Goal: Task Accomplishment & Management: Complete application form

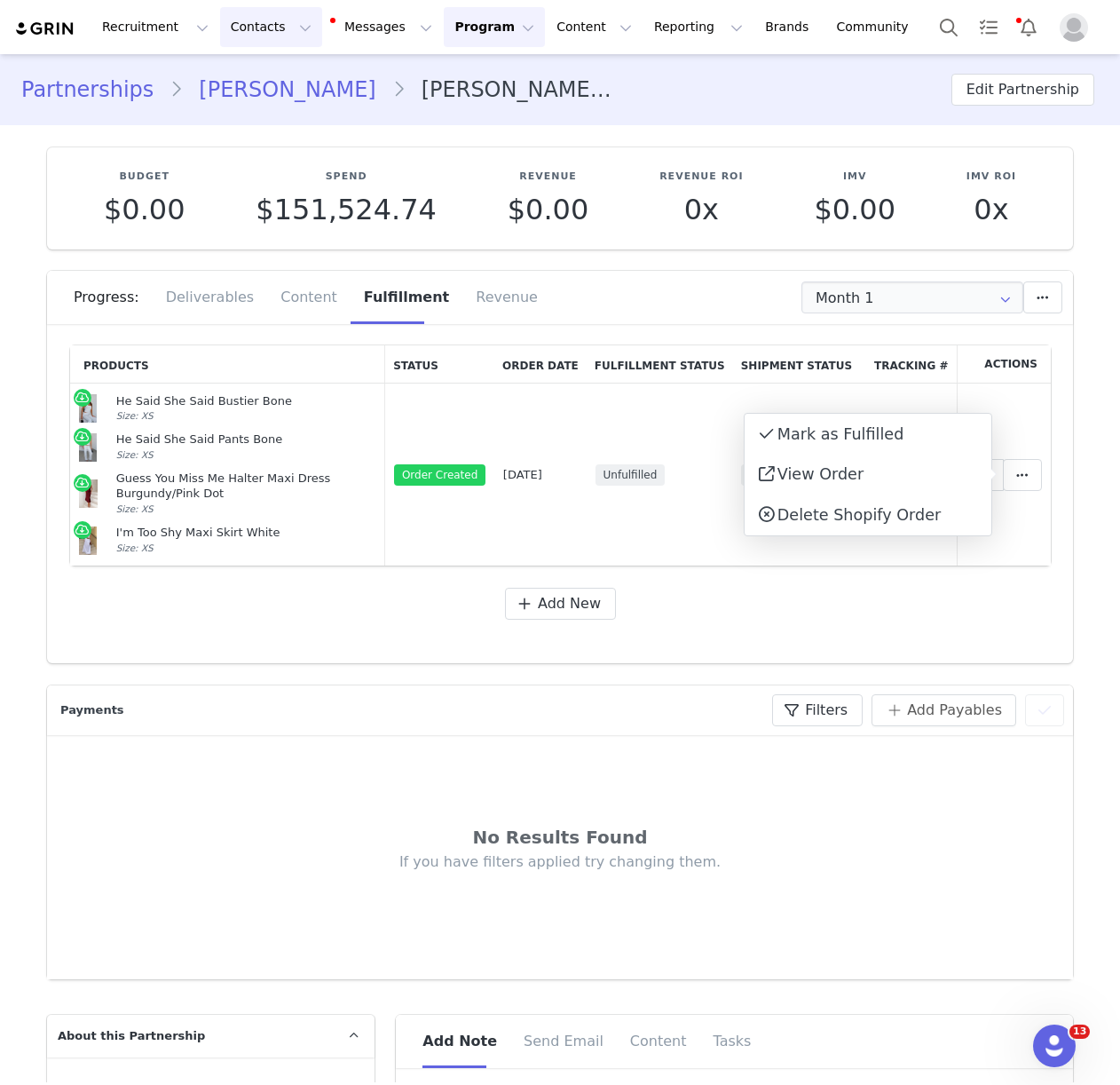
click at [237, 21] on button "Contacts Contacts" at bounding box center [271, 27] width 102 height 40
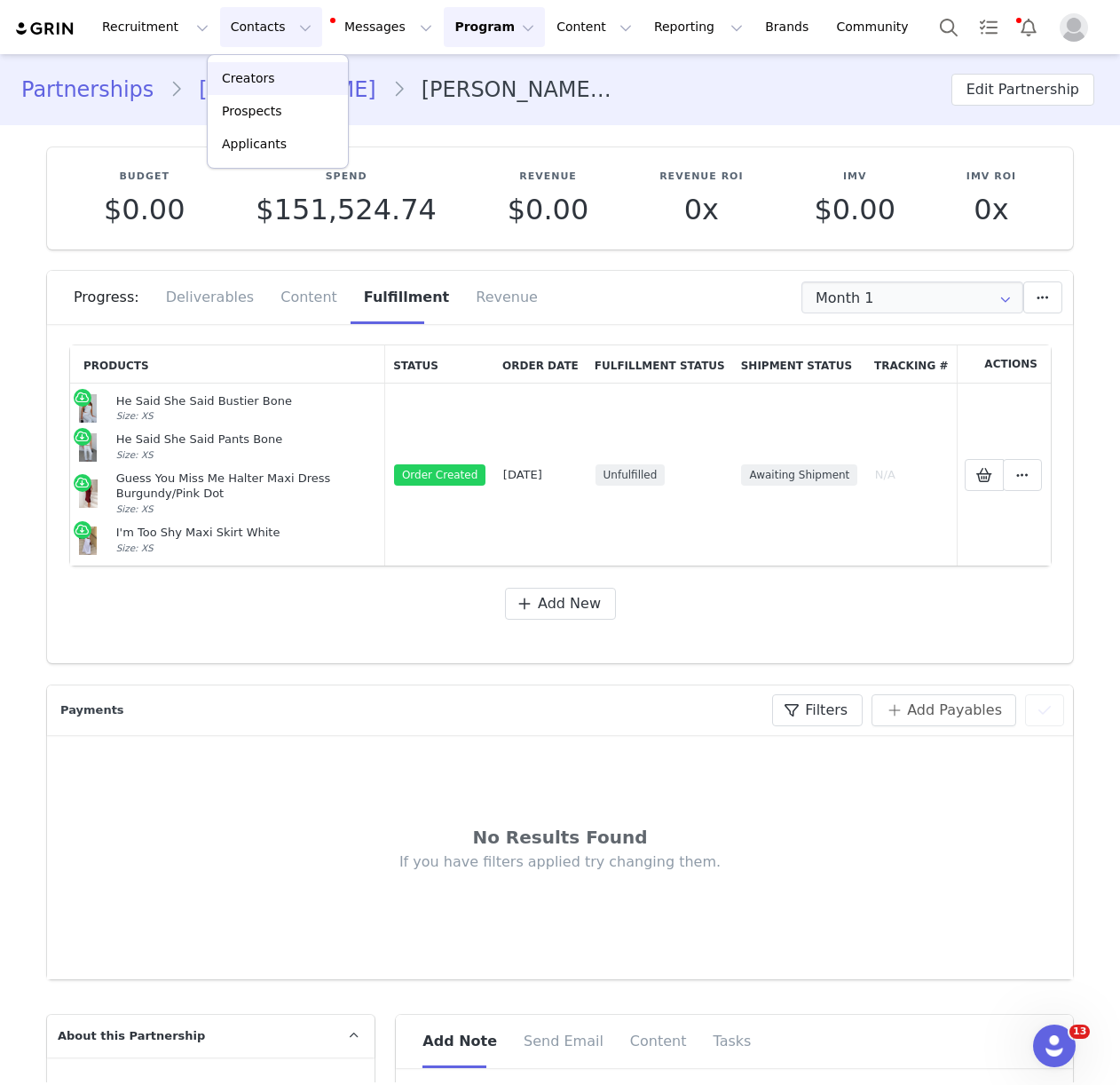
click at [247, 70] on p "Creators" at bounding box center [248, 79] width 53 height 19
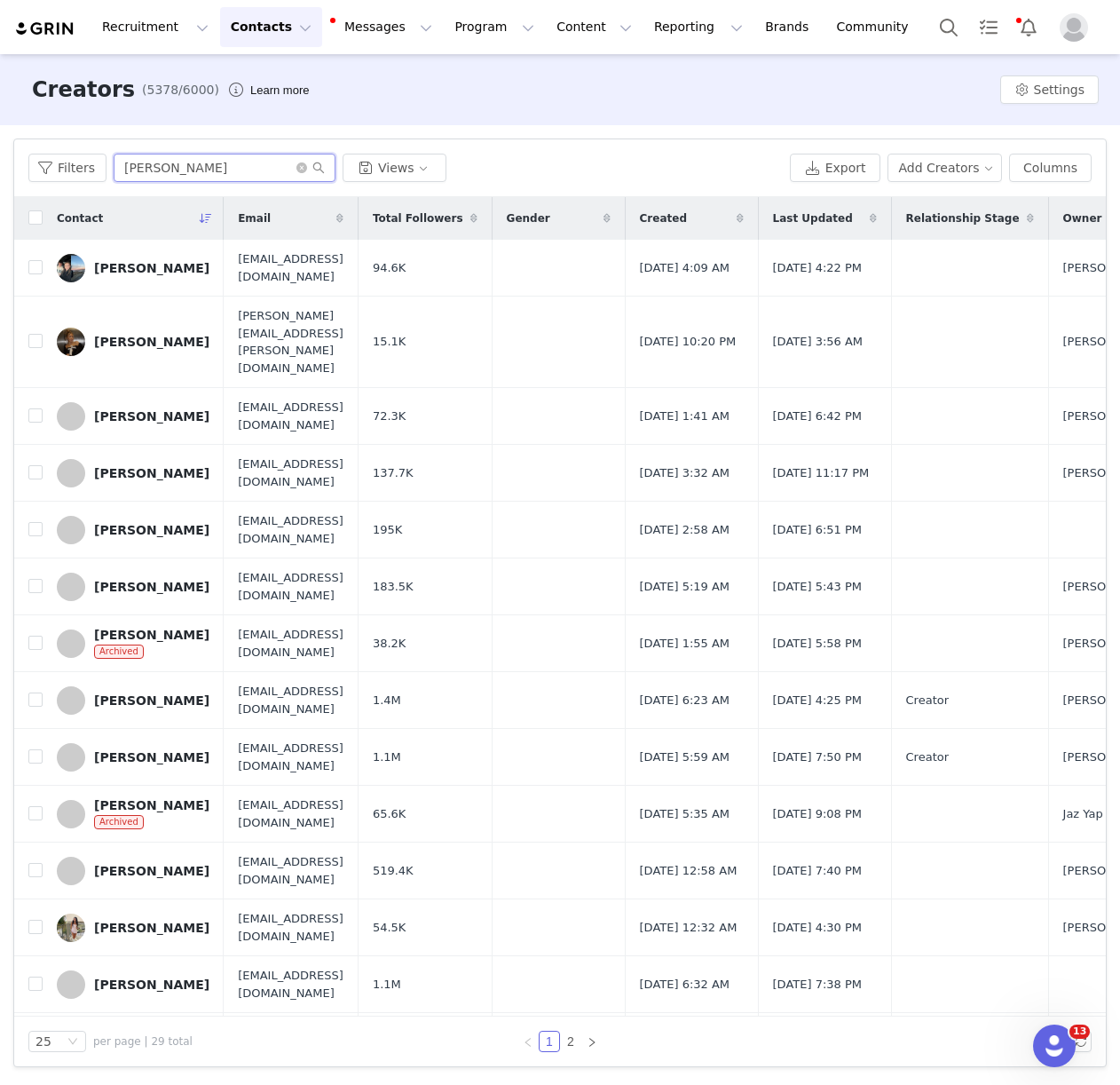
click at [207, 162] on input "[PERSON_NAME]" at bounding box center [224, 168] width 222 height 29
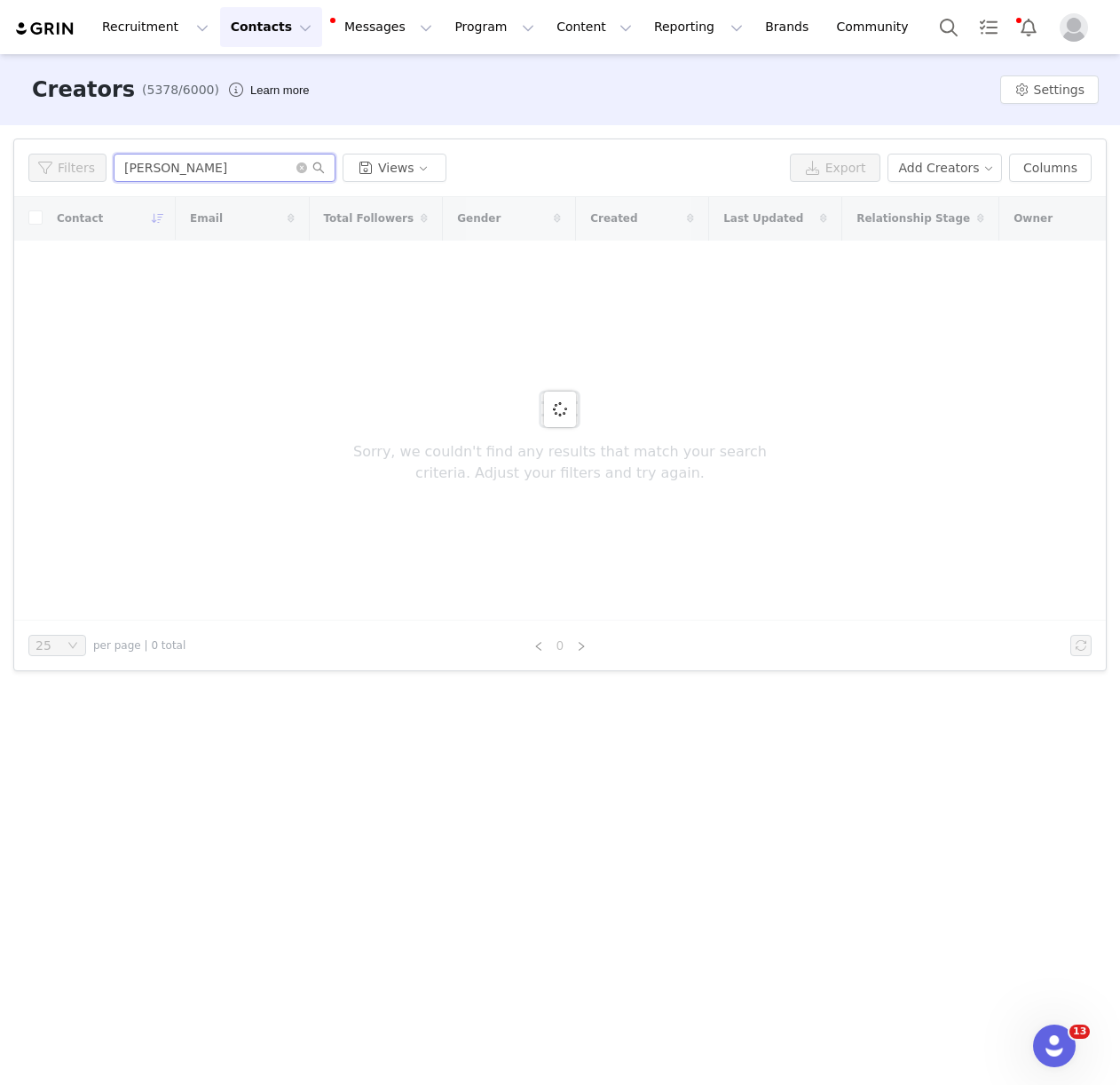
type input "[PERSON_NAME]"
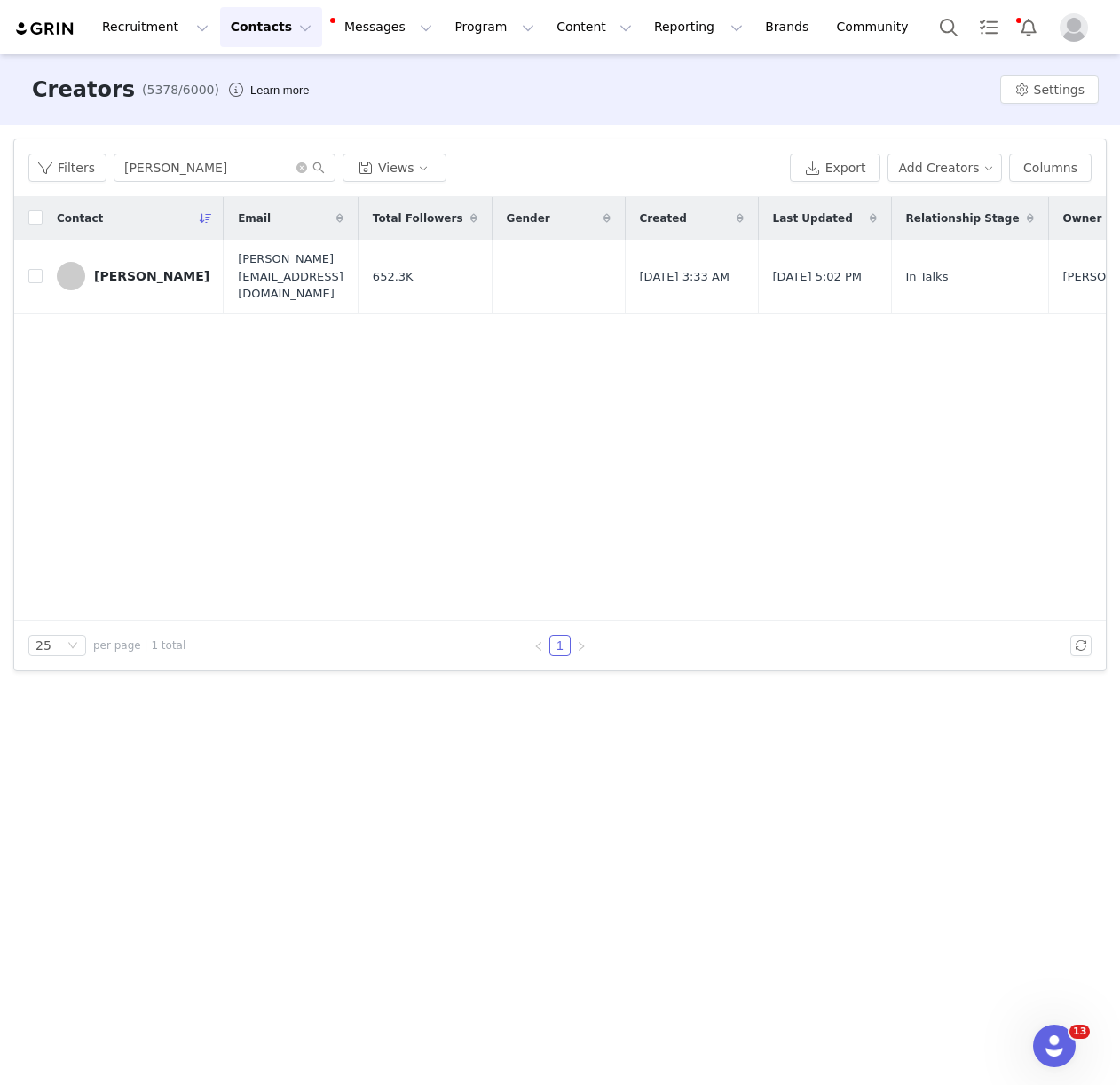
click at [162, 276] on link "[PERSON_NAME]" at bounding box center [133, 276] width 153 height 29
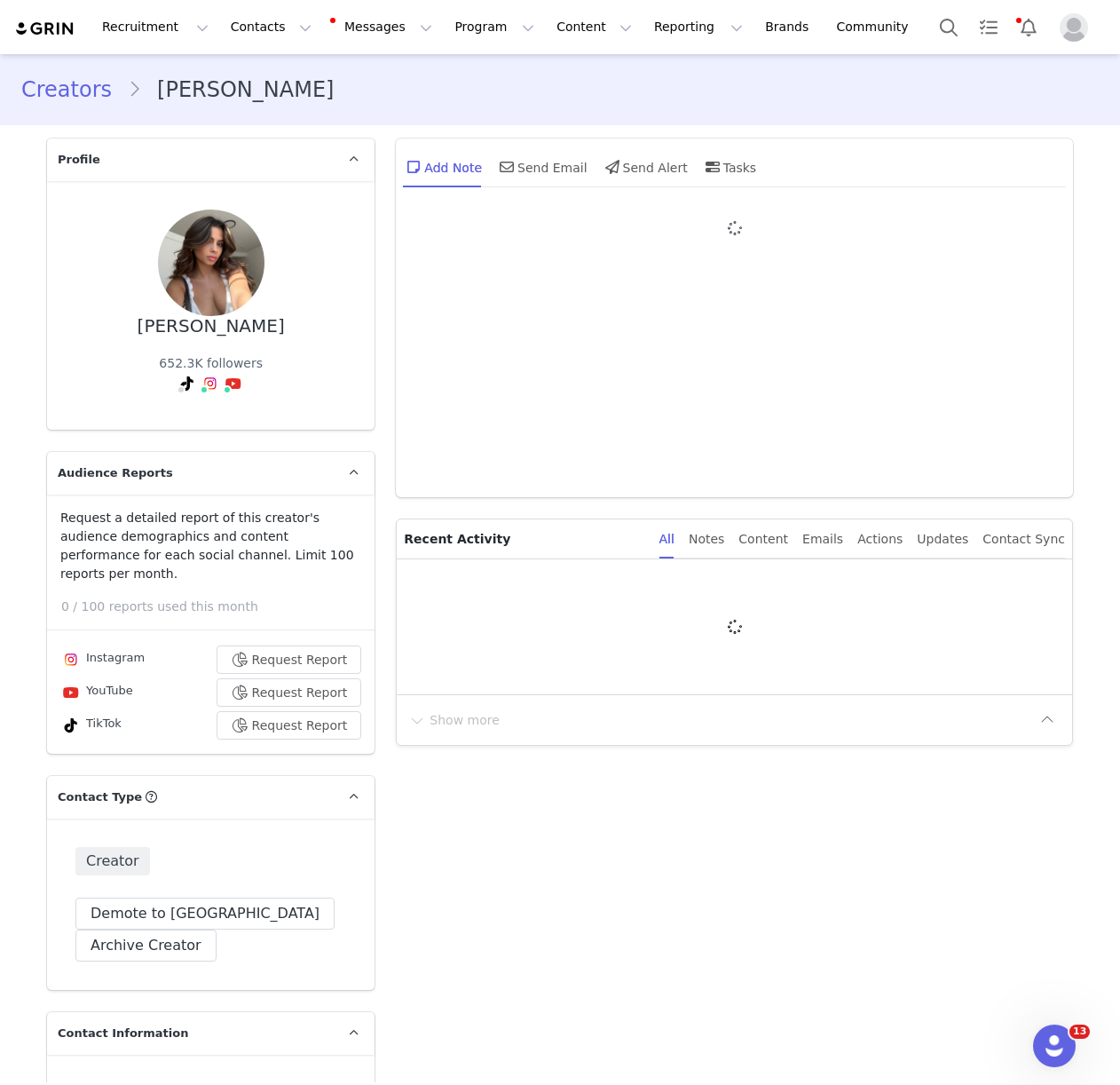
type input "+1 ([GEOGRAPHIC_DATA])"
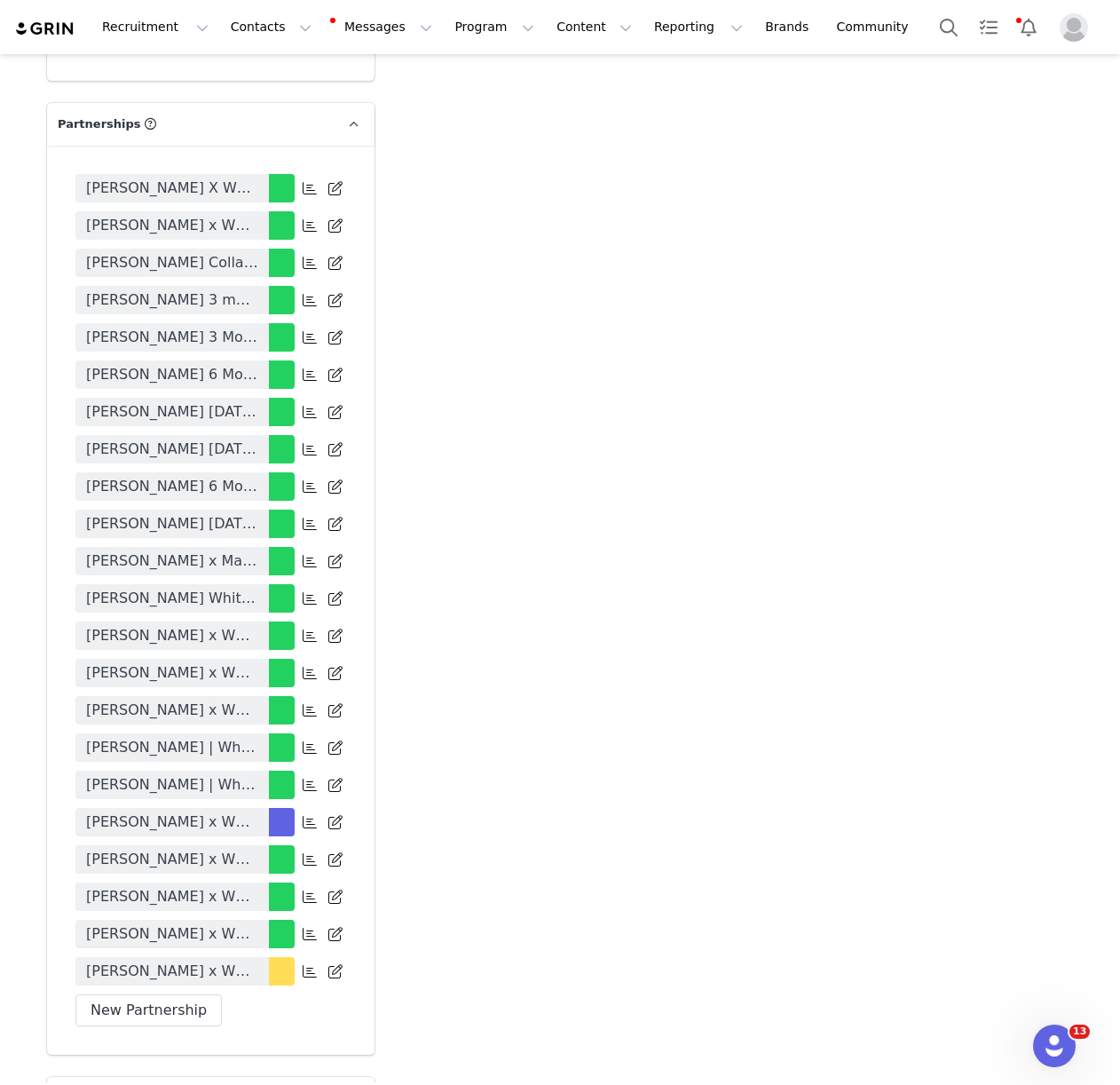
scroll to position [4131, 0]
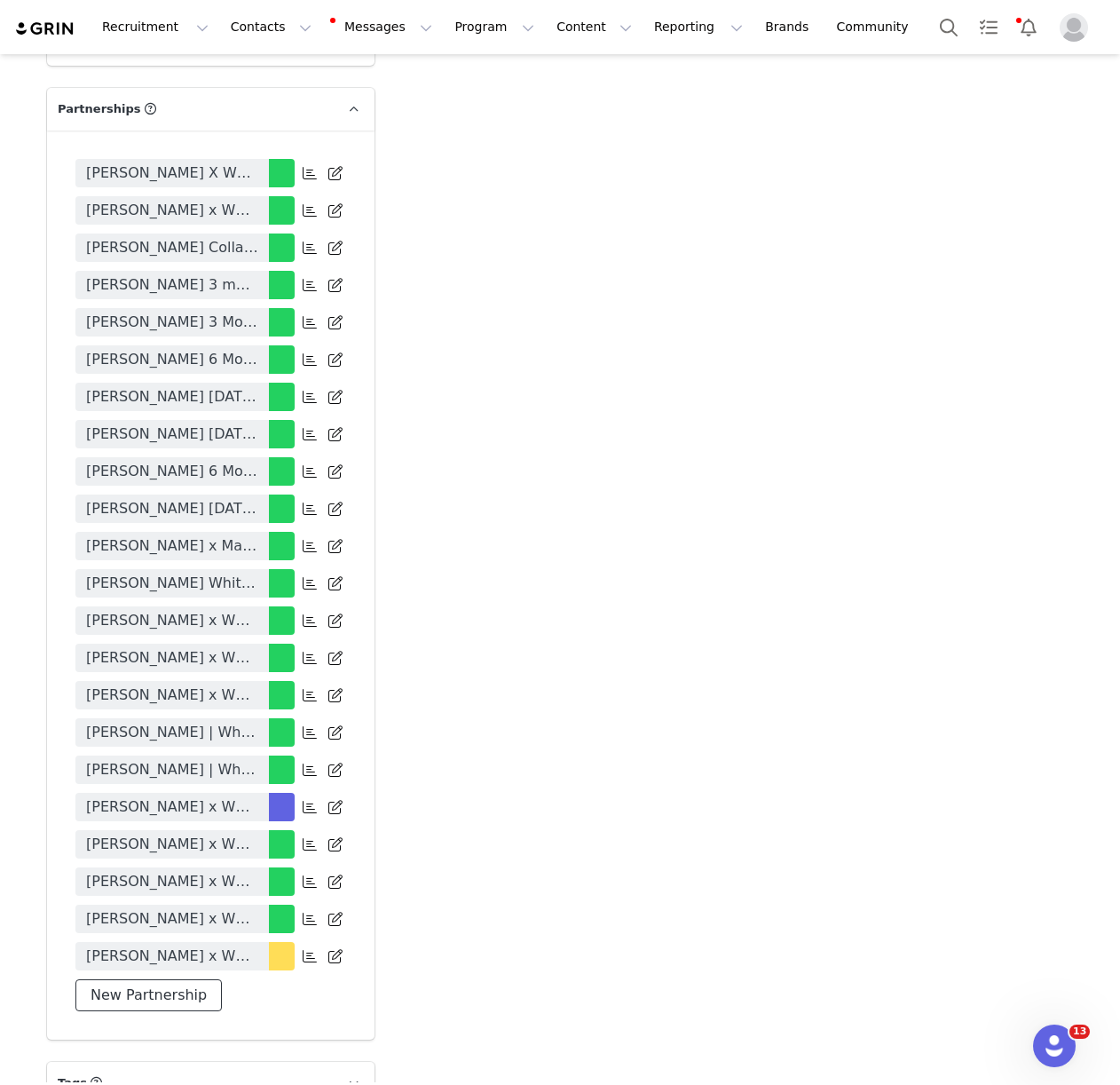
click at [166, 979] on button "New Partnership" at bounding box center [148, 994] width 146 height 32
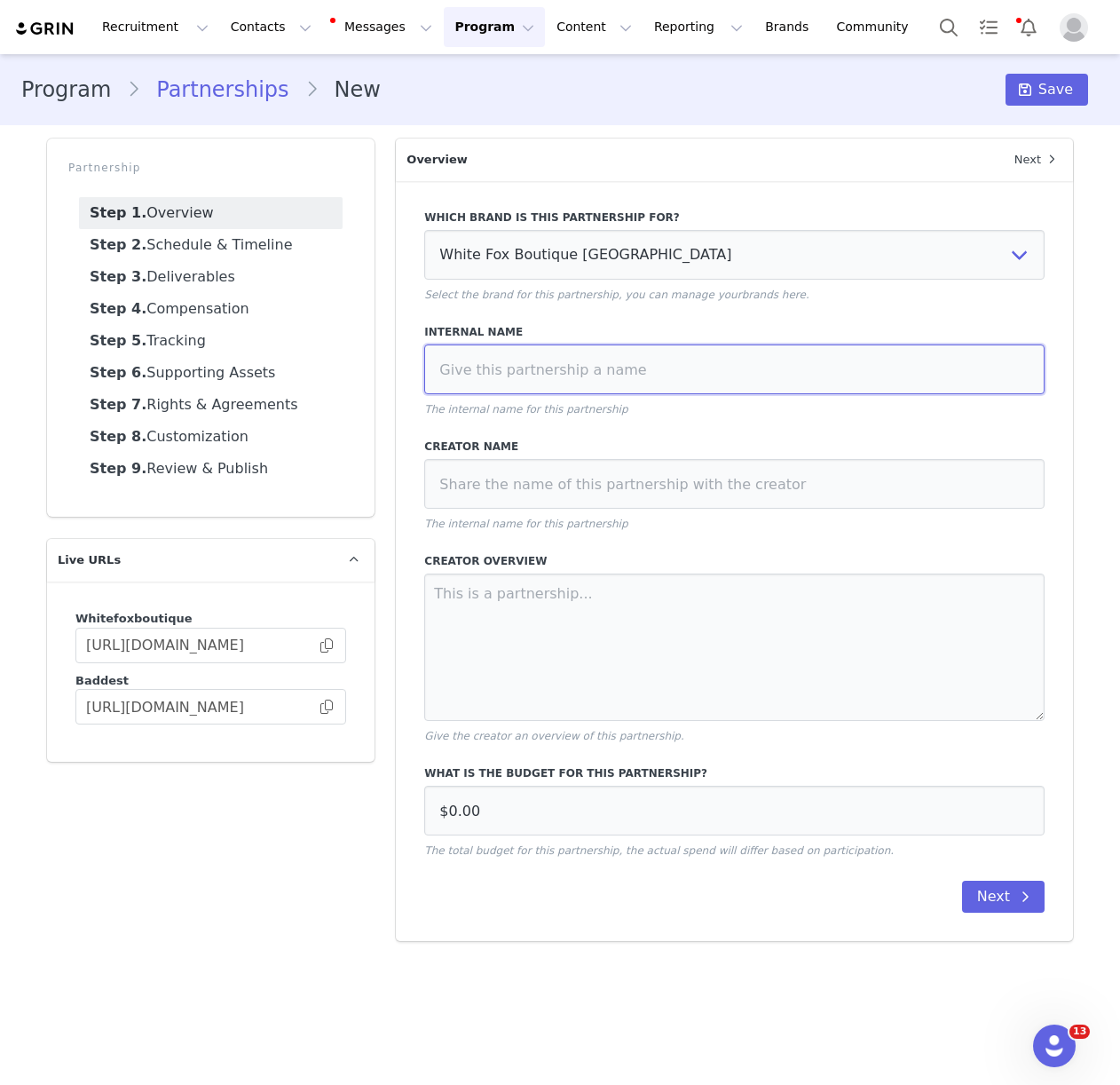
click at [568, 365] on input at bounding box center [734, 370] width 621 height 50
type input "[PERSON_NAME] Brunch Selects"
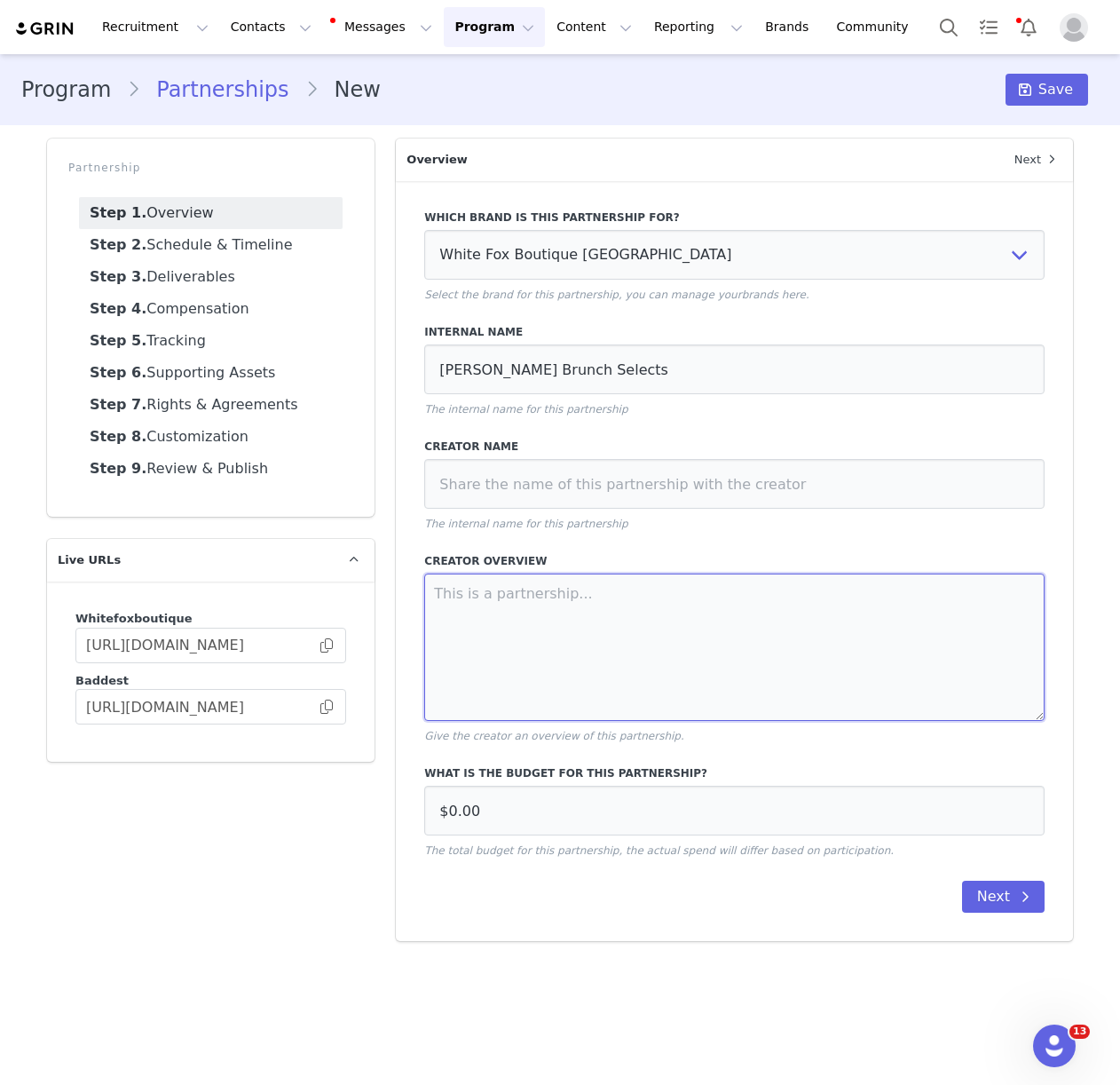
click at [509, 598] on textarea at bounding box center [734, 648] width 621 height 147
click at [1028, 880] on div "Which brand is this partnership for? White Fox Boutique USA White Fox Boutique …" at bounding box center [734, 562] width 677 height 760
click at [1027, 897] on icon at bounding box center [1025, 896] width 9 height 14
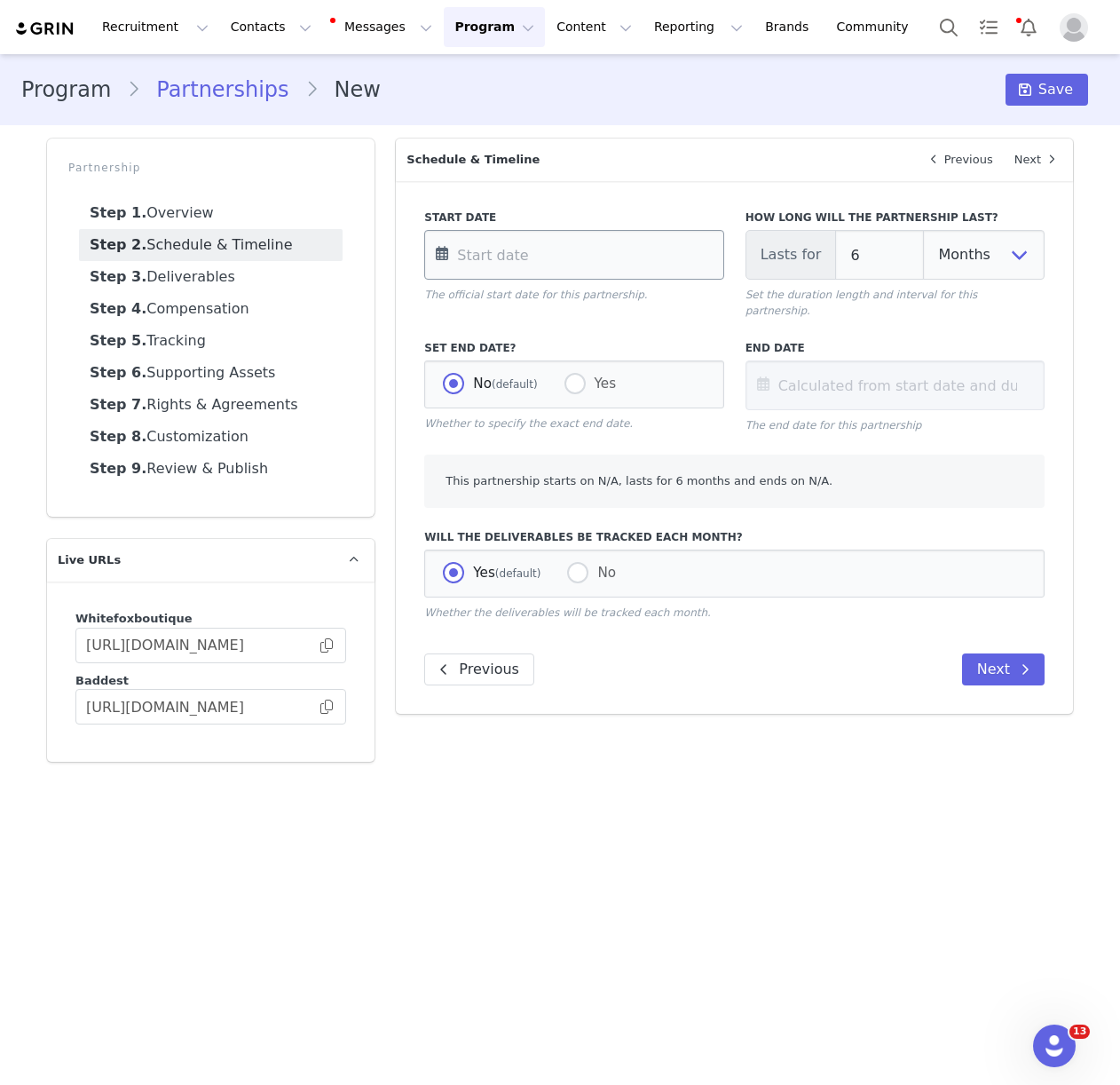
click at [638, 253] on input "text" at bounding box center [573, 255] width 299 height 50
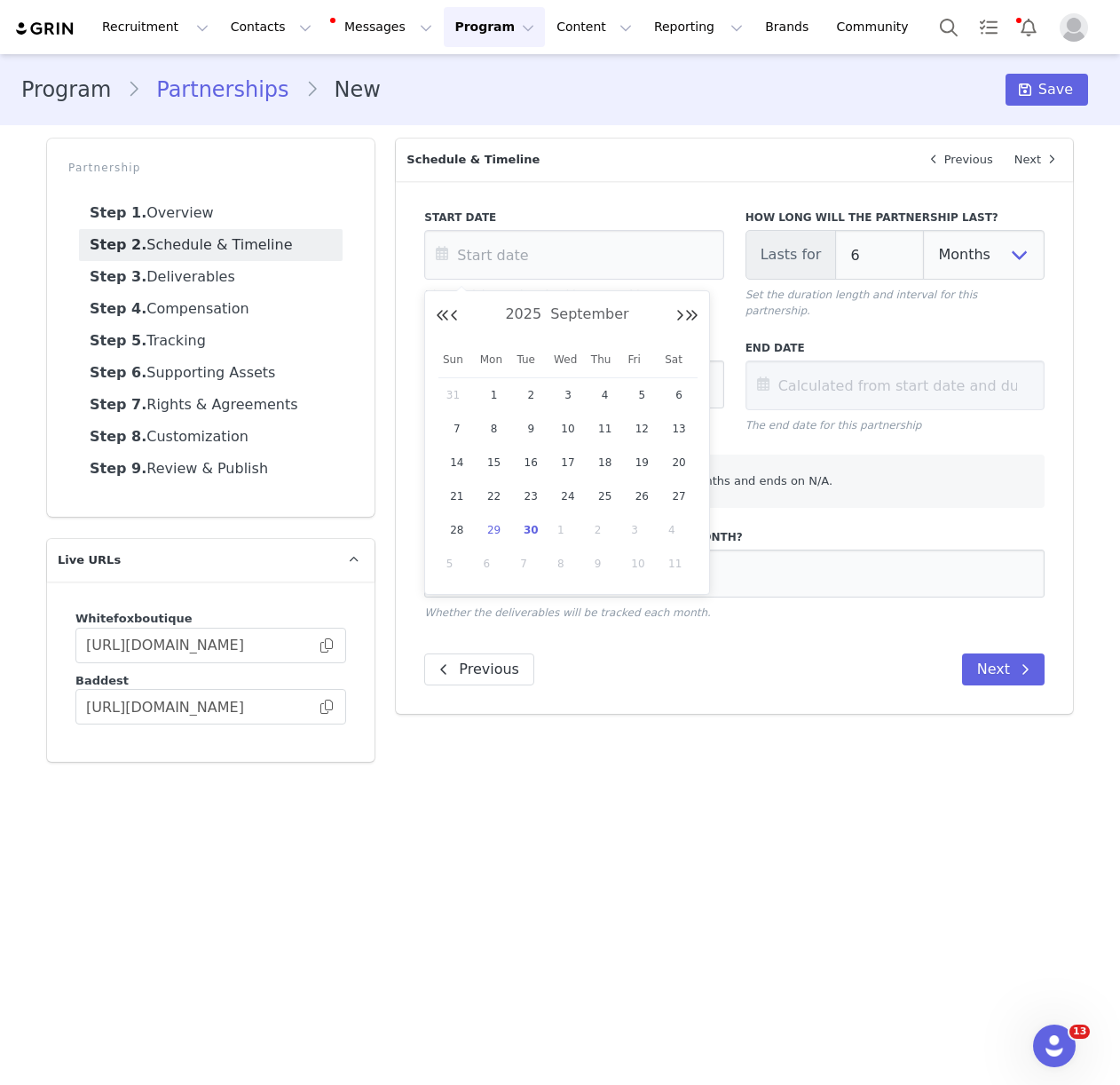
click at [493, 523] on span "29" at bounding box center [495, 530] width 21 height 21
type input "[DATE]"
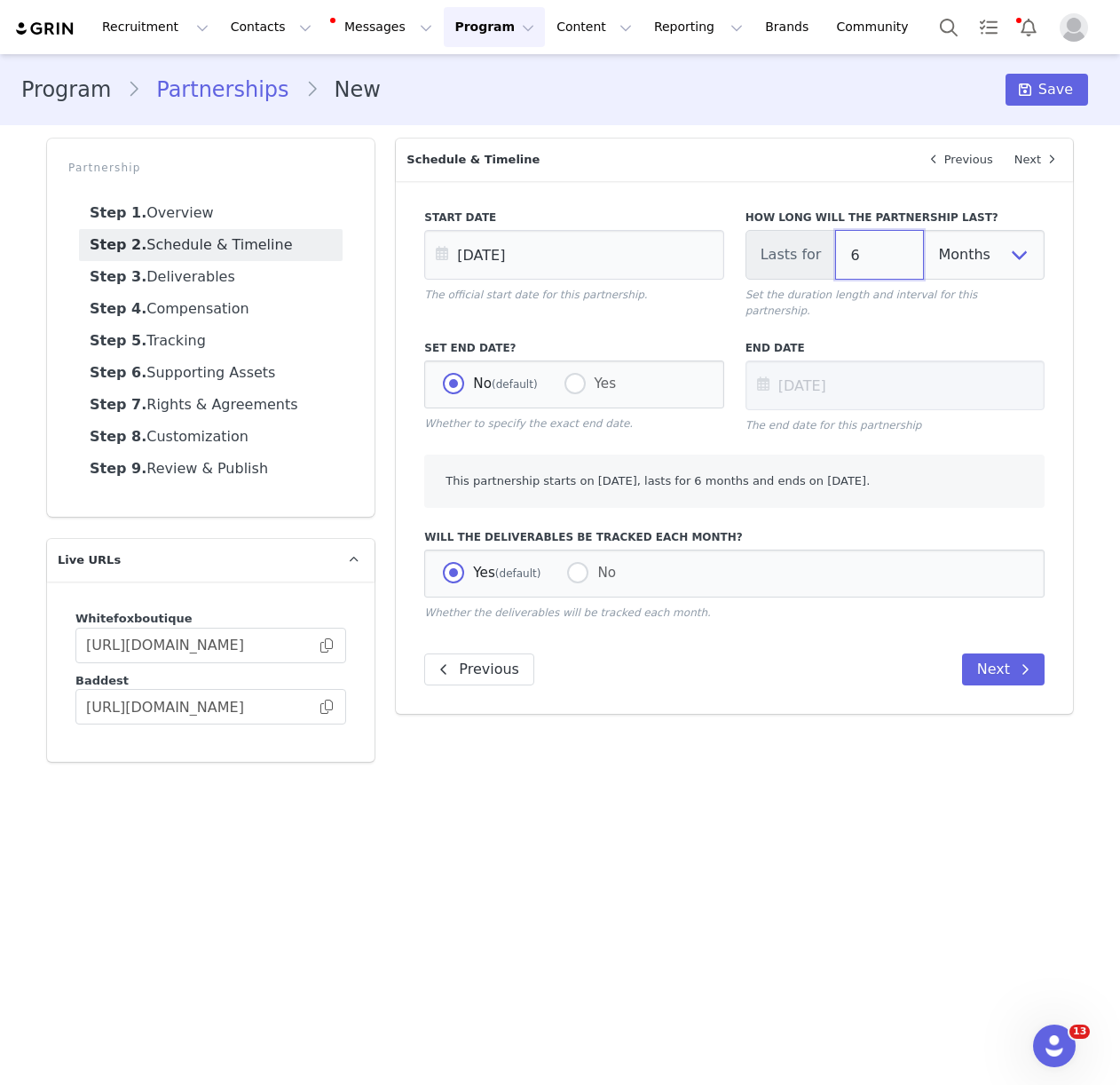
drag, startPoint x: 858, startPoint y: 252, endPoint x: 820, endPoint y: 254, distance: 38.1
click at [824, 255] on div "Lasts for 6 Days Weeks Months" at bounding box center [895, 255] width 299 height 50
type input "1"
type input "[DATE]"
type input "1"
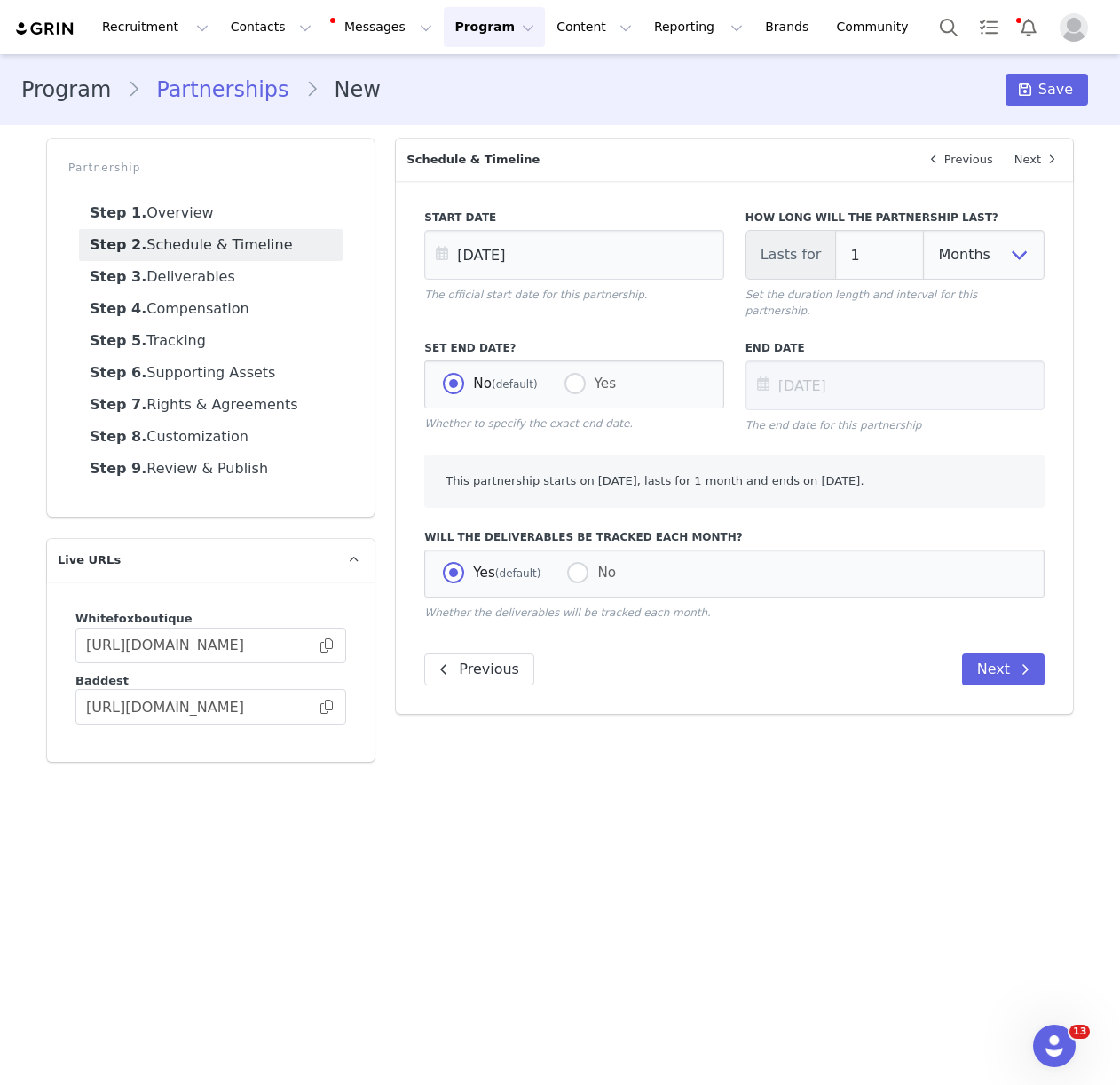
click at [847, 303] on div "How long will the partnership last? Lasts for 1 Days Weeks Months Set the durat…" at bounding box center [896, 264] width 321 height 131
drag, startPoint x: 992, startPoint y: 668, endPoint x: 937, endPoint y: 643, distance: 60.4
click at [991, 667] on button "Next" at bounding box center [1004, 669] width 82 height 32
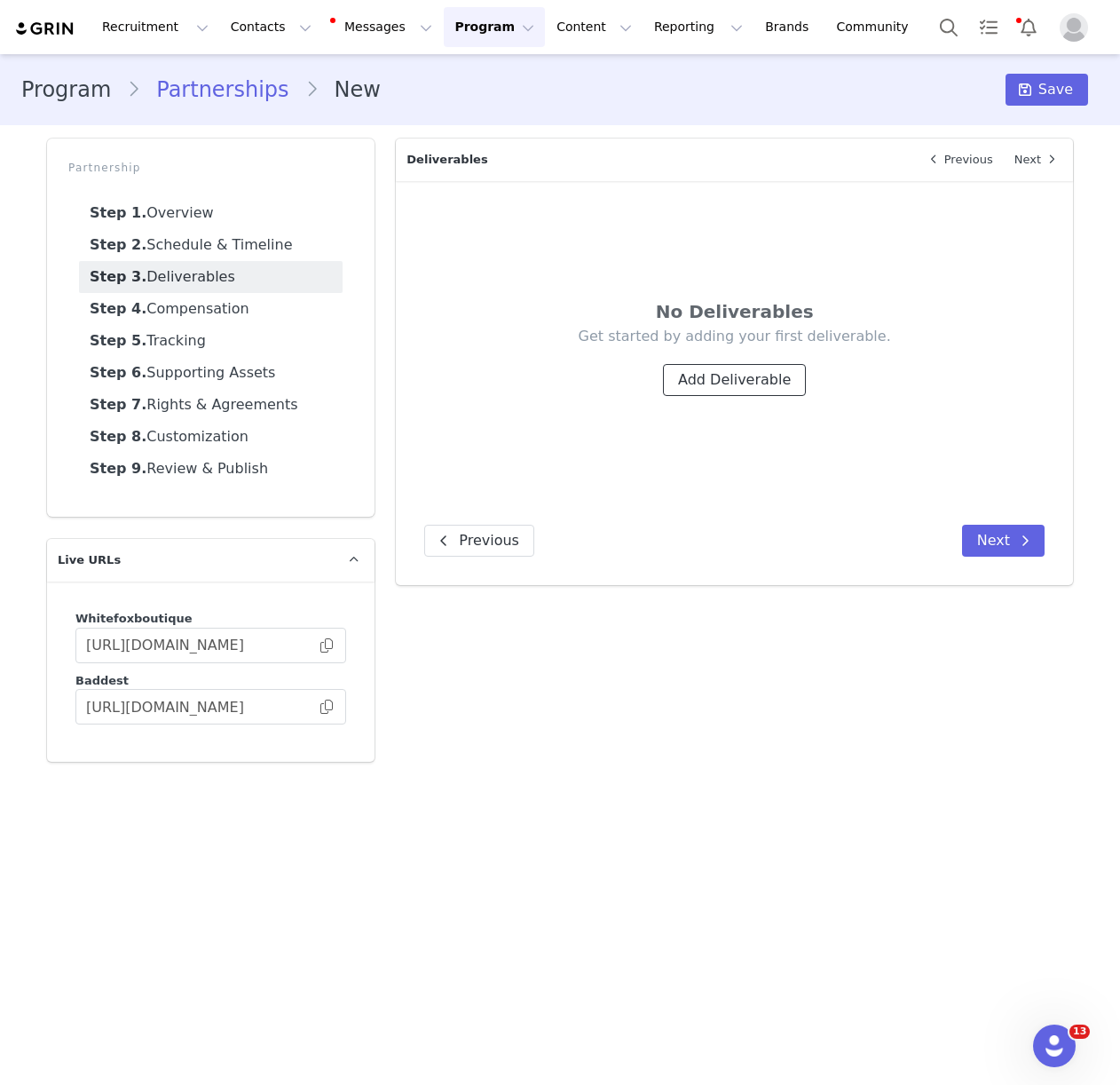
click at [736, 375] on button "Add Deliverable" at bounding box center [734, 379] width 143 height 32
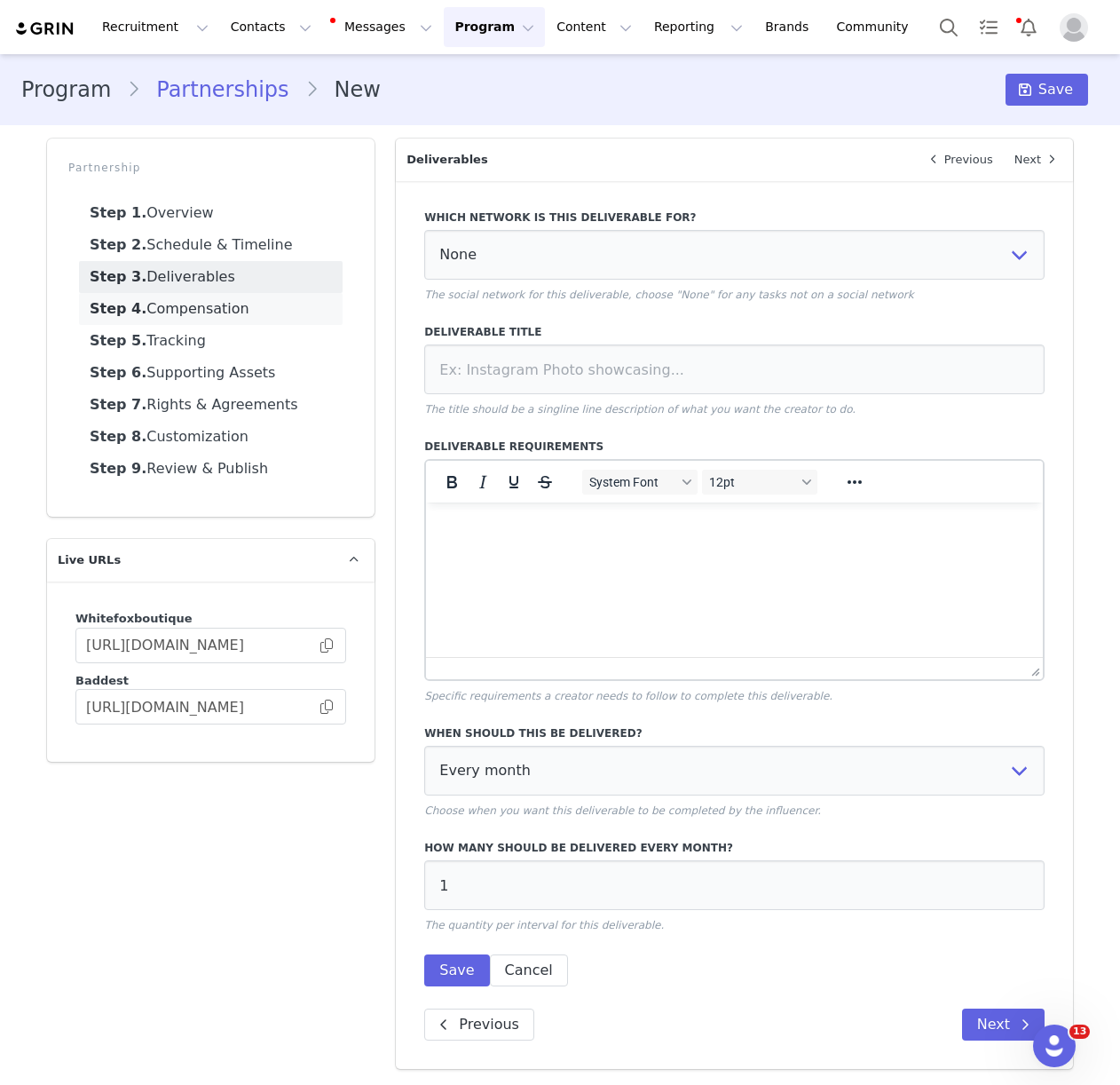
click at [219, 308] on link "Step 4. Compensation" at bounding box center [211, 308] width 264 height 32
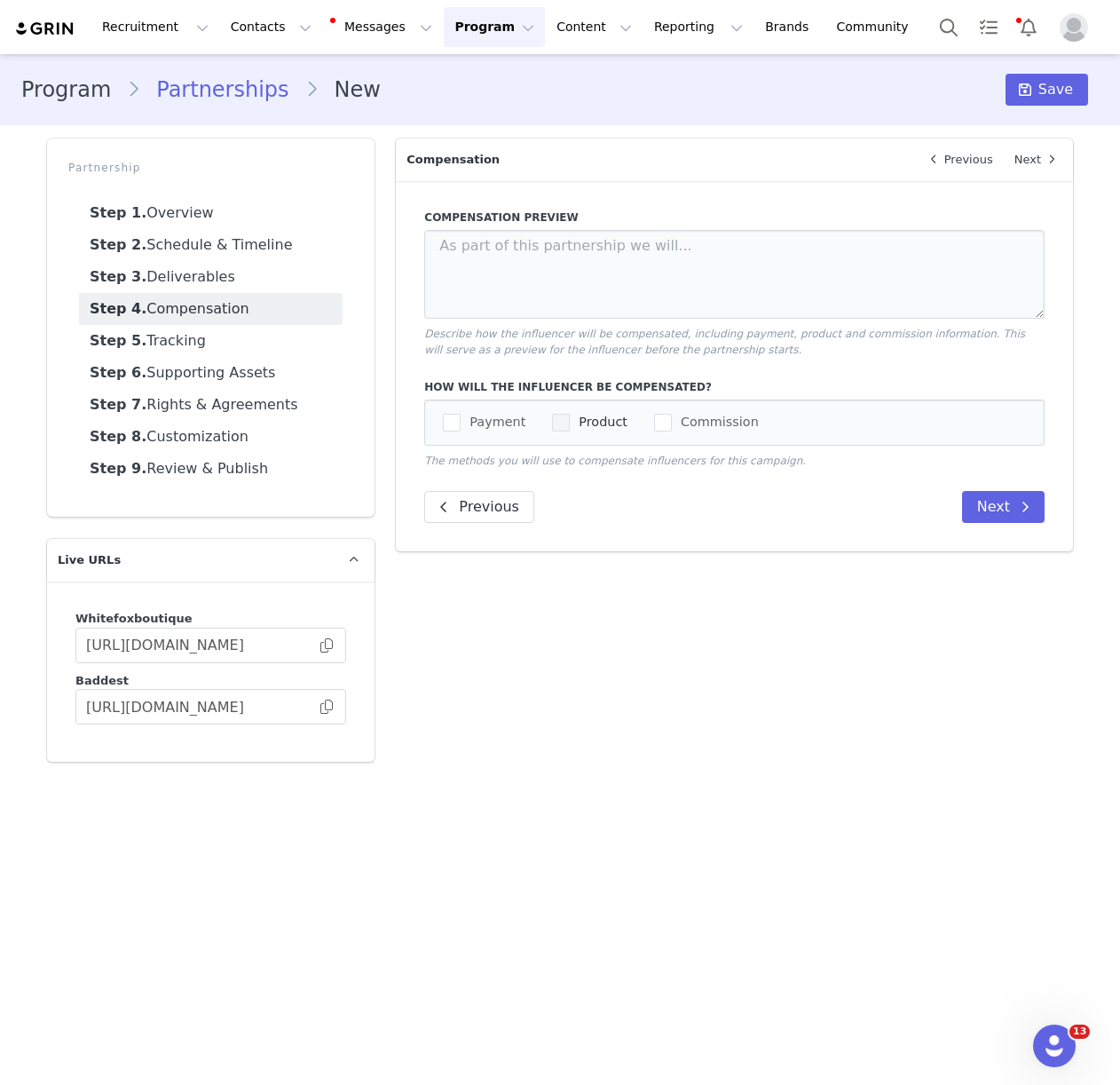
drag, startPoint x: 583, startPoint y: 417, endPoint x: 609, endPoint y: 430, distance: 29.1
click at [584, 419] on span "Product" at bounding box center [599, 422] width 57 height 17
click at [570, 414] on input "Product" at bounding box center [570, 414] width 0 height 0
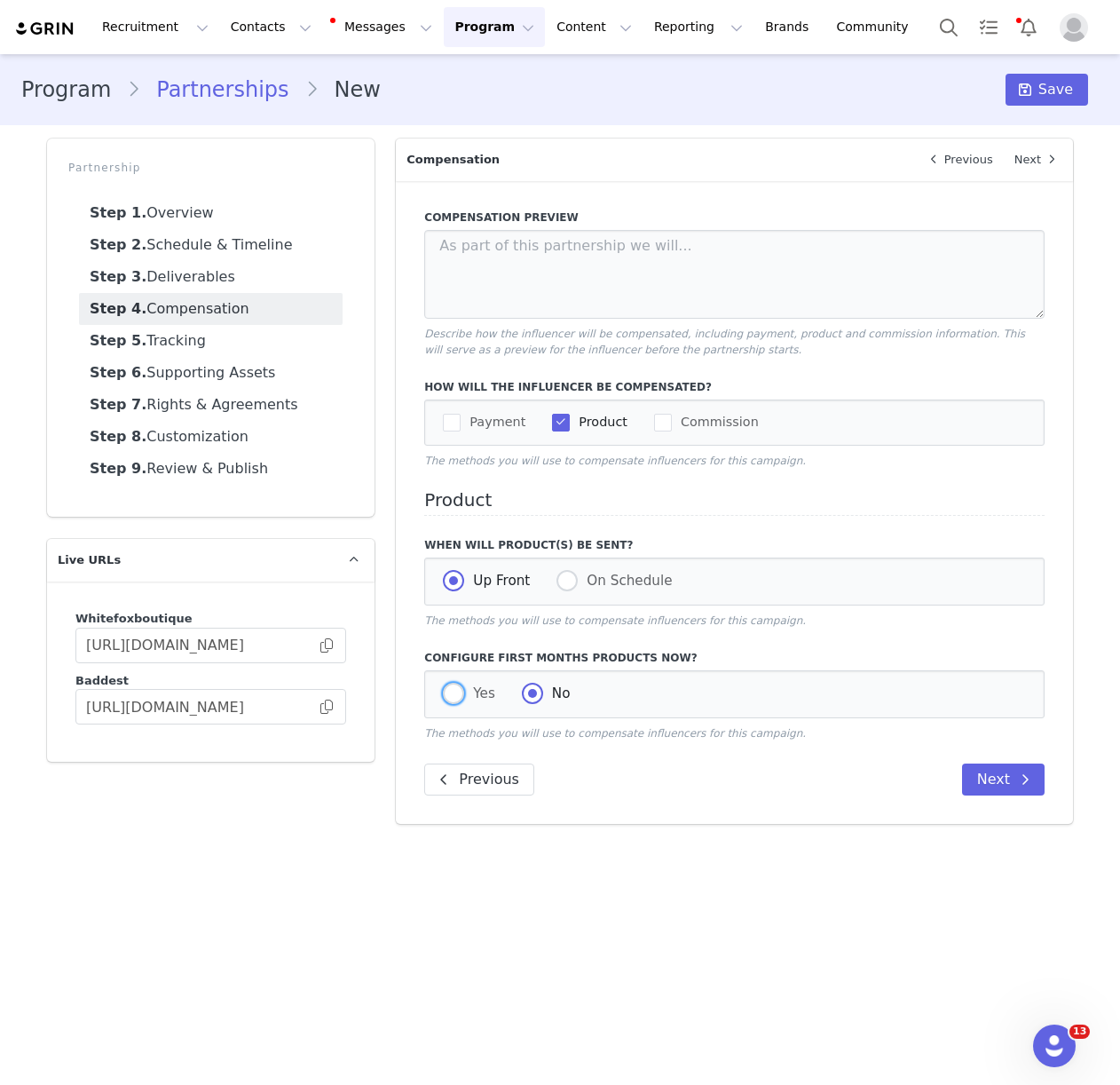
click at [454, 690] on span at bounding box center [454, 693] width 21 height 21
click at [454, 690] on input "Yes" at bounding box center [454, 694] width 21 height 23
radio input "true"
radio input "false"
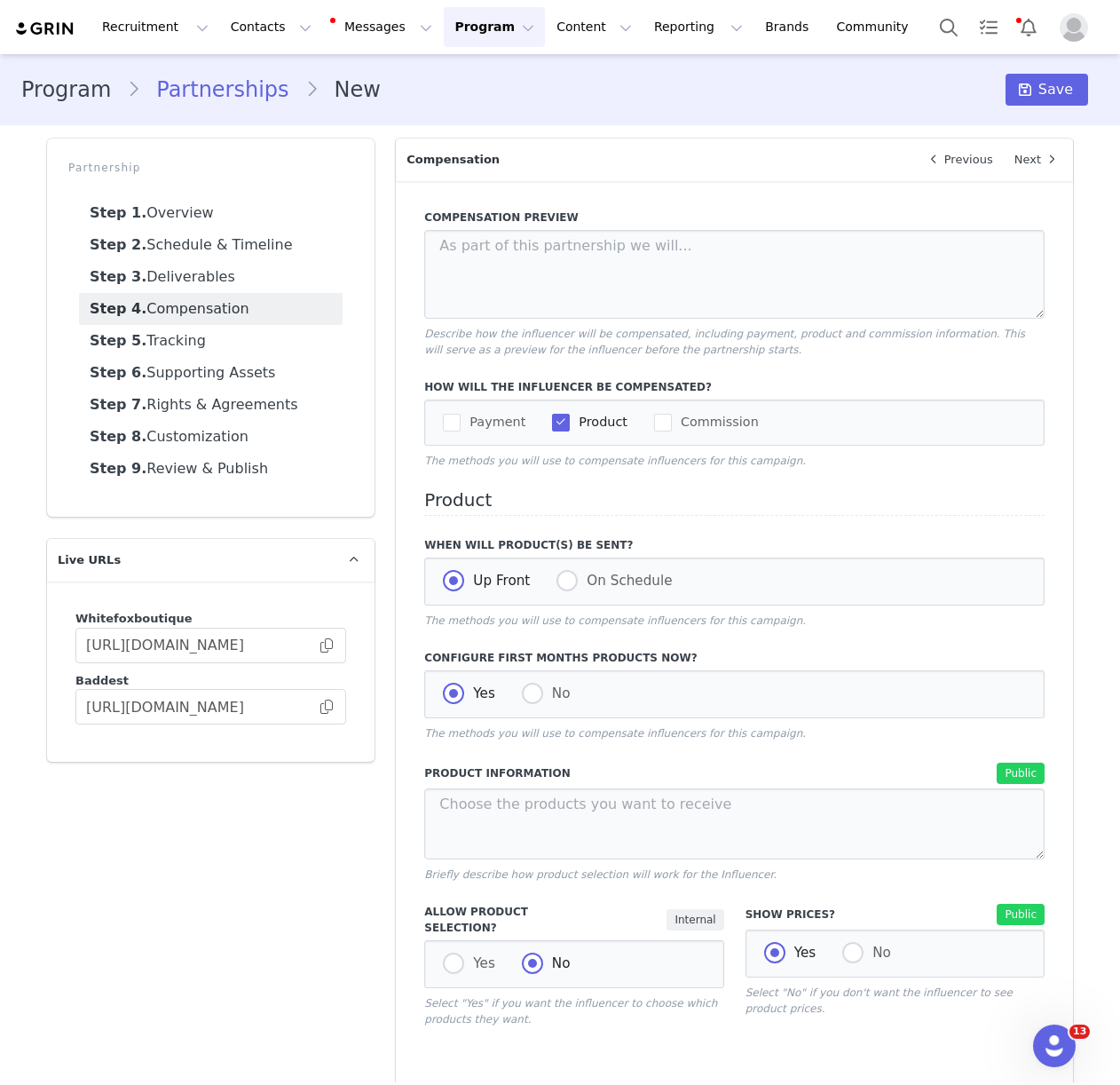
click at [441, 962] on div "Yes No" at bounding box center [573, 964] width 299 height 48
click at [456, 953] on span at bounding box center [454, 963] width 21 height 21
click at [456, 953] on input "Yes" at bounding box center [454, 964] width 21 height 23
radio input "true"
radio input "false"
